Goal: Task Accomplishment & Management: Manage account settings

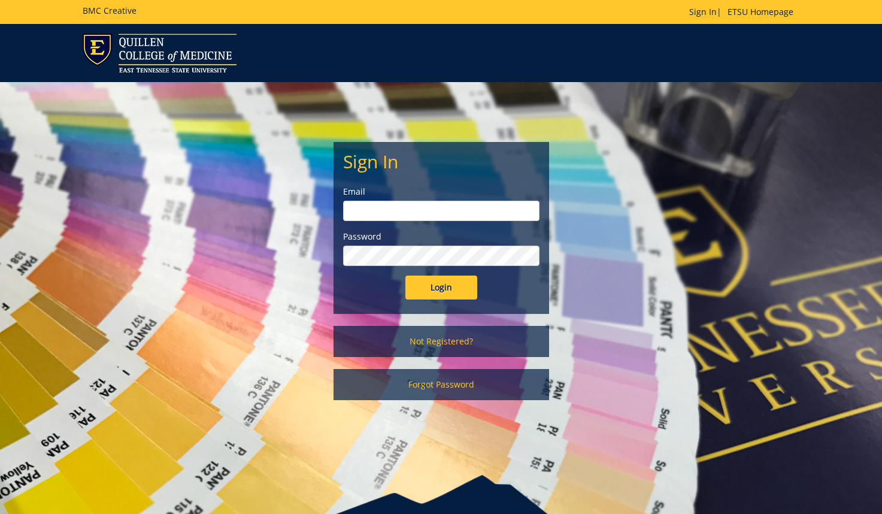
type input "[EMAIL_ADDRESS][DOMAIN_NAME]"
click at [447, 287] on input "Login" at bounding box center [442, 288] width 72 height 24
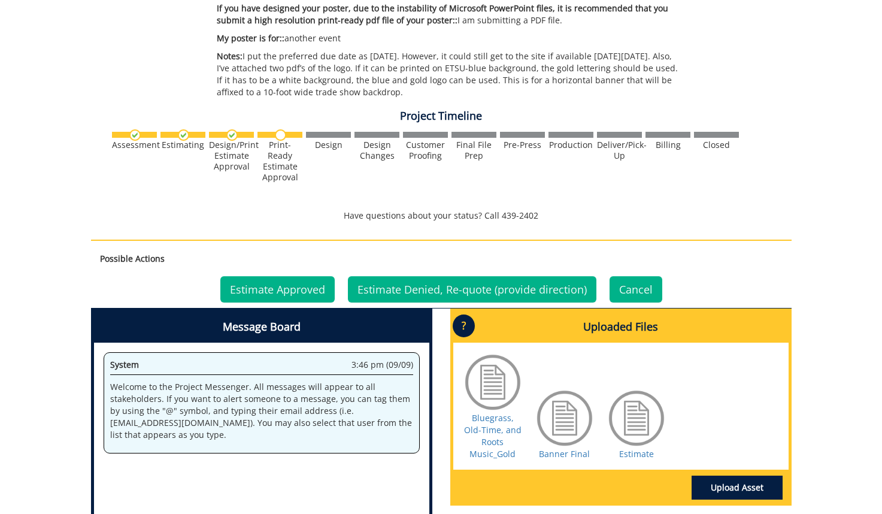
scroll to position [367, 0]
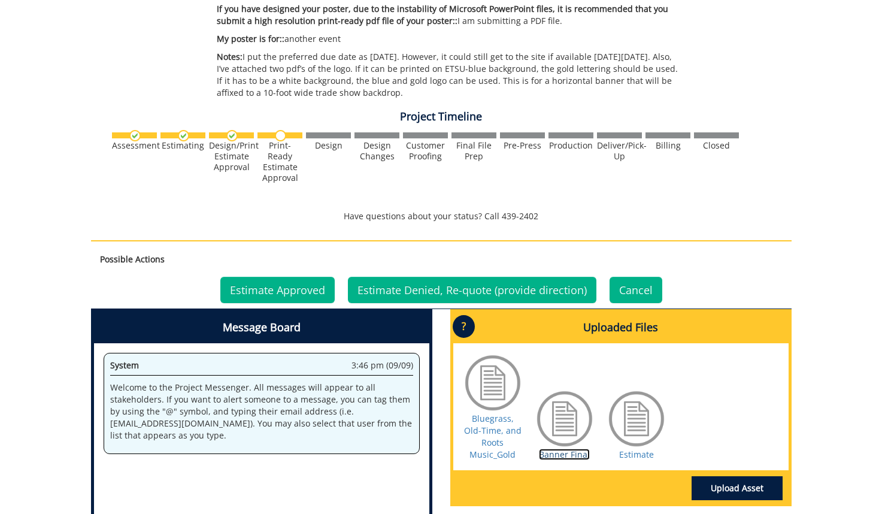
click at [559, 455] on link "Banner Final" at bounding box center [564, 454] width 51 height 11
click at [482, 449] on link "Bluegrass, Old-Time, and Roots Music_Gold" at bounding box center [493, 436] width 58 height 47
click at [289, 290] on link "Estimate Approved" at bounding box center [277, 290] width 114 height 26
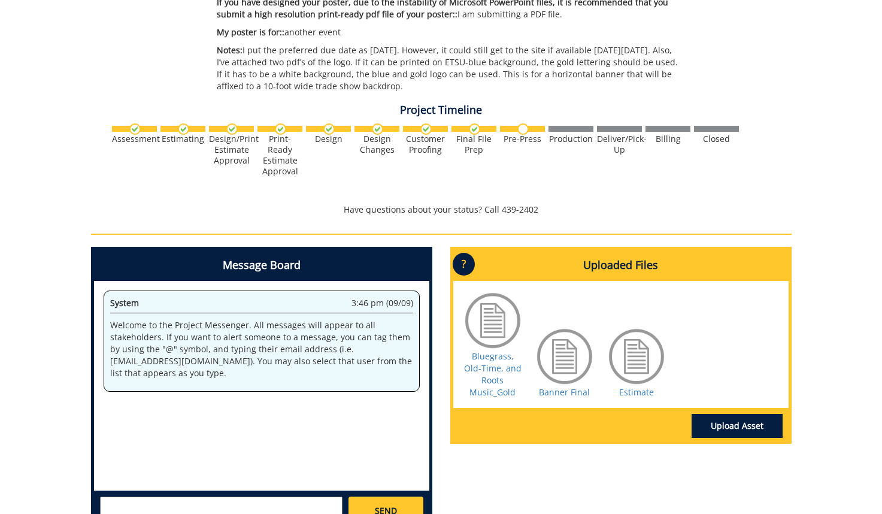
scroll to position [381, 0]
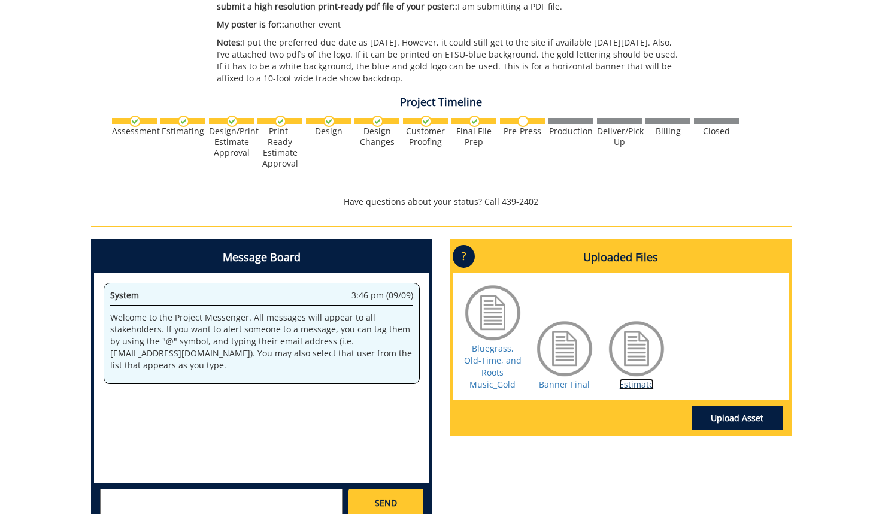
click at [637, 382] on link "Estimate" at bounding box center [636, 384] width 35 height 11
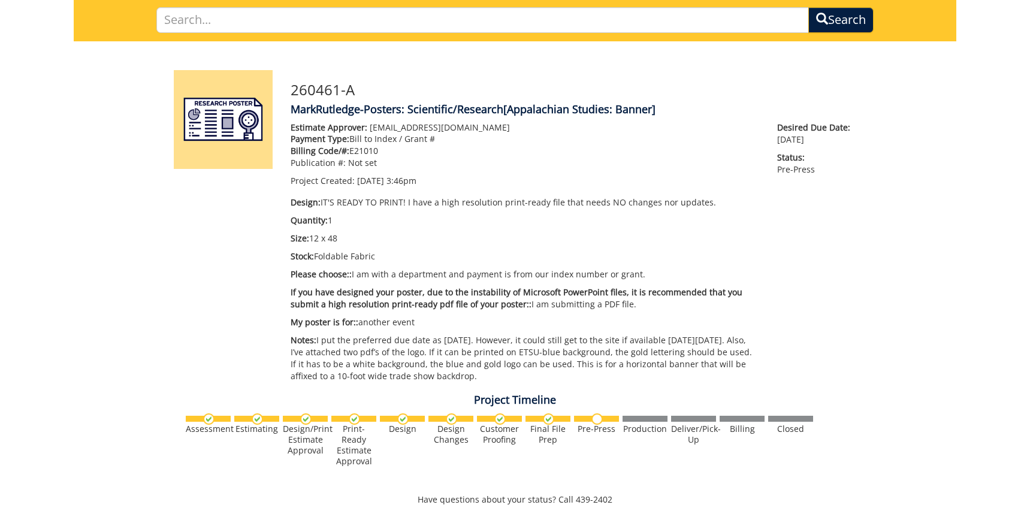
scroll to position [0, 0]
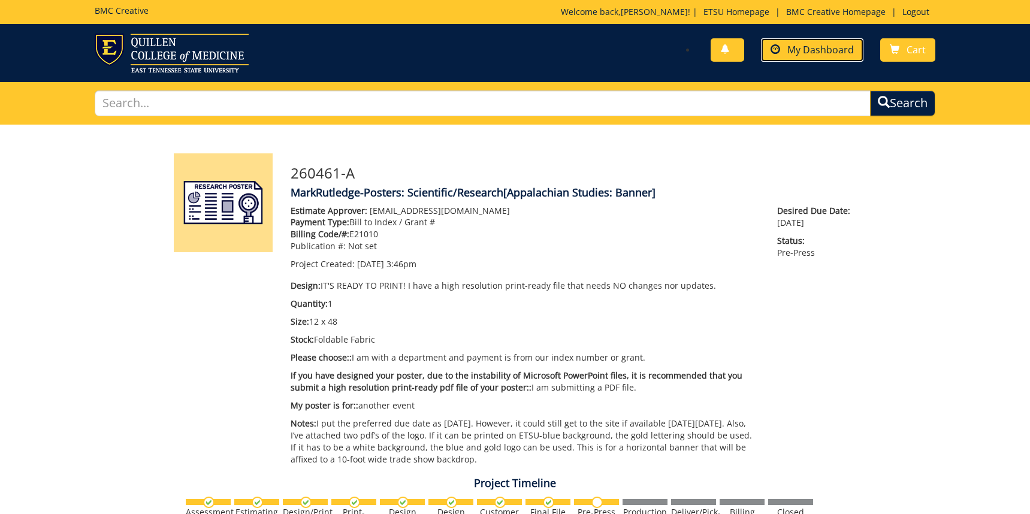
click at [839, 48] on span "My Dashboard" at bounding box center [820, 49] width 66 height 13
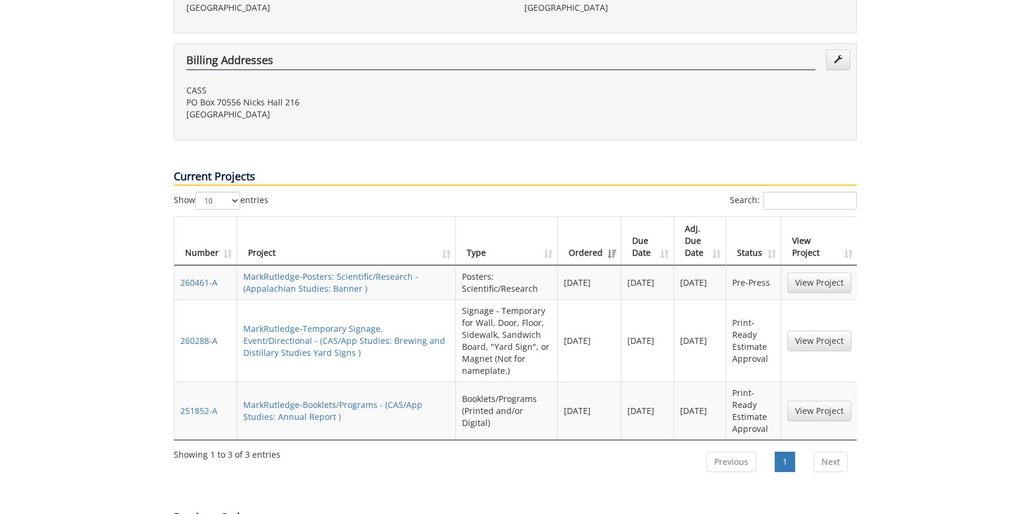
scroll to position [455, 0]
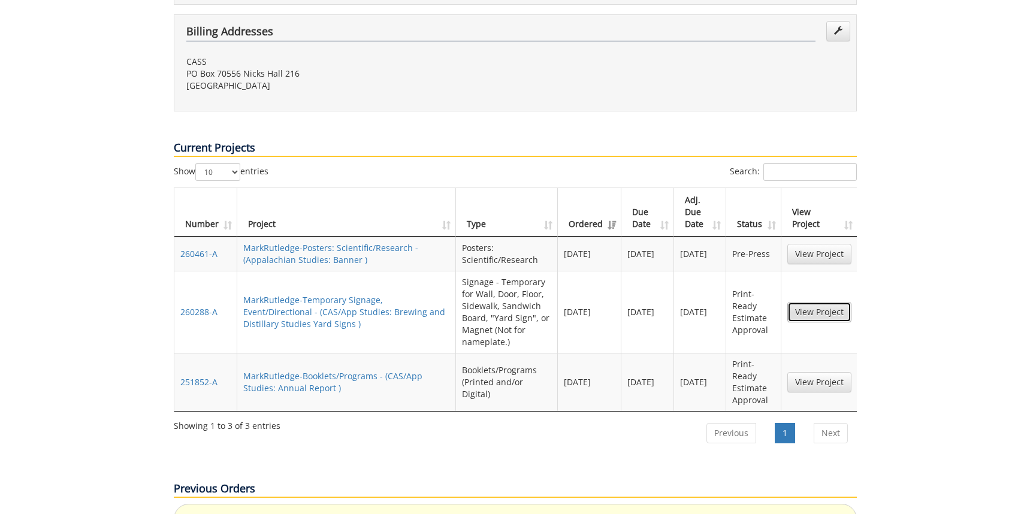
click at [809, 302] on link "View Project" at bounding box center [819, 312] width 64 height 20
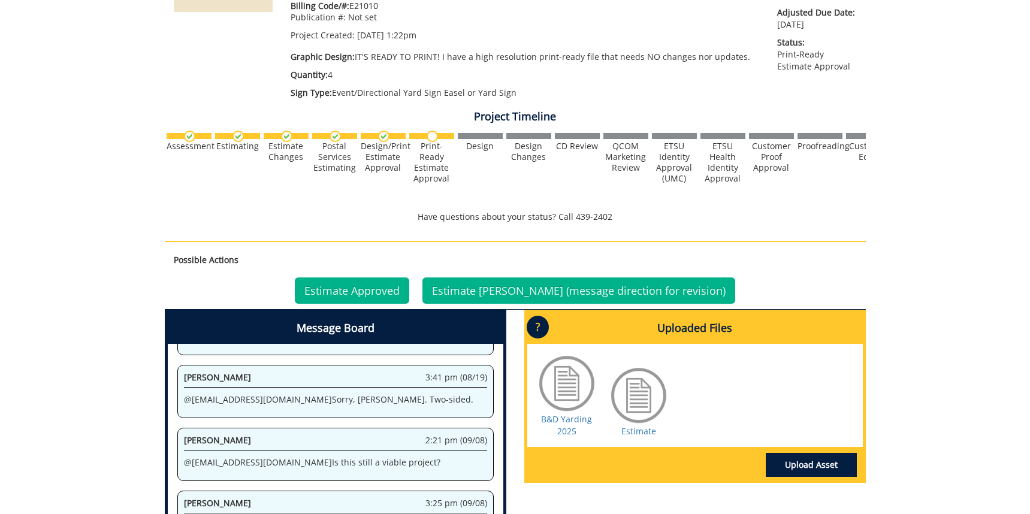
scroll to position [241, 0]
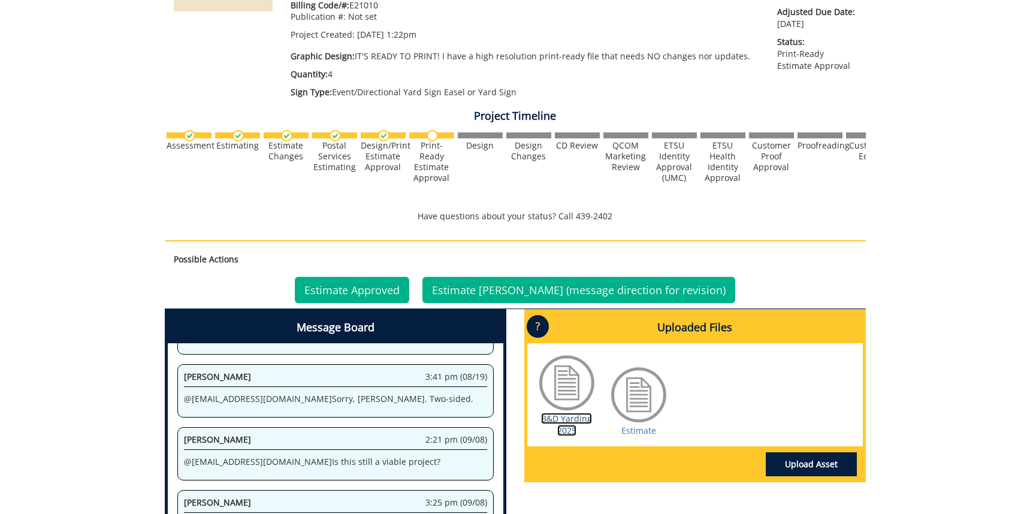
click at [573, 413] on link "B&D Yarding 2025" at bounding box center [566, 424] width 51 height 23
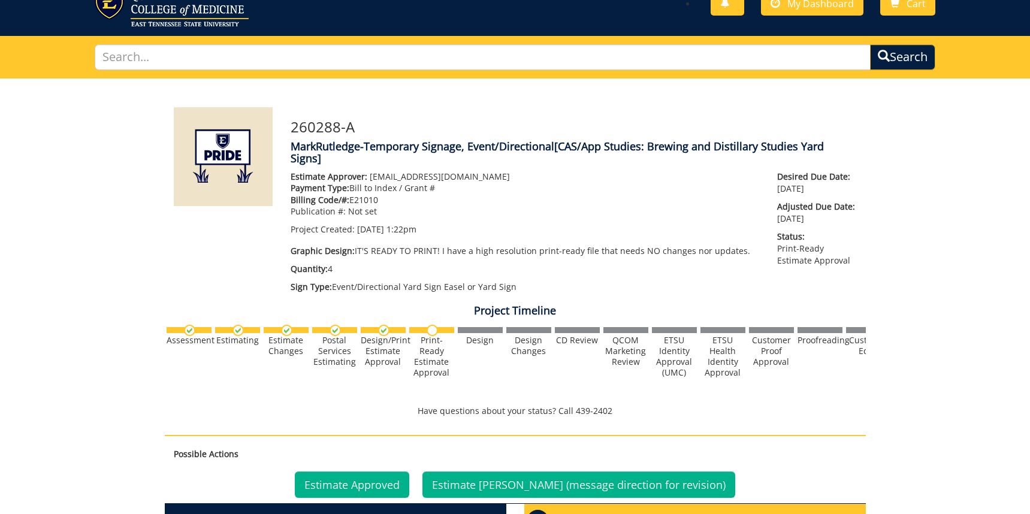
scroll to position [0, 0]
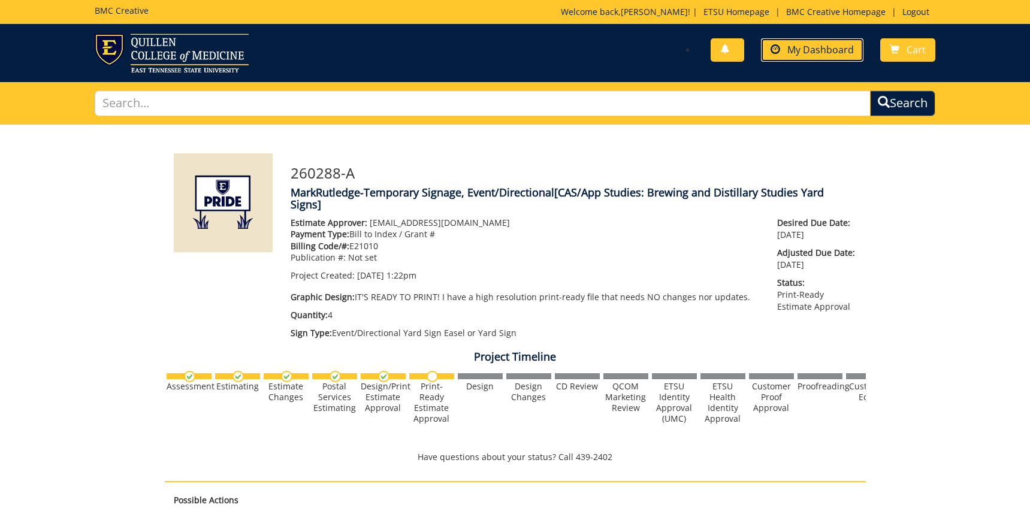
click at [789, 51] on span "My Dashboard" at bounding box center [820, 49] width 66 height 13
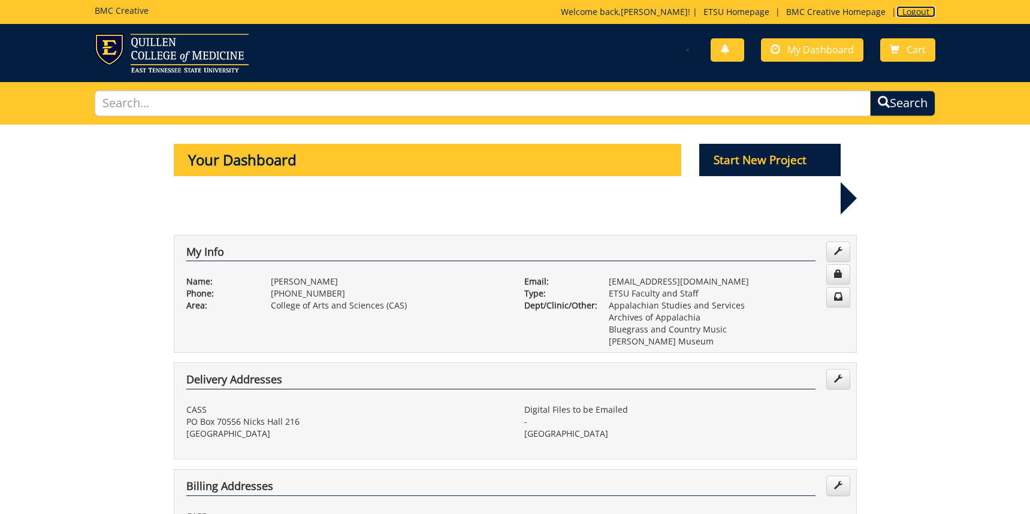
click at [910, 10] on link "Logout" at bounding box center [915, 11] width 39 height 11
